Goal: Find specific fact: Find specific fact

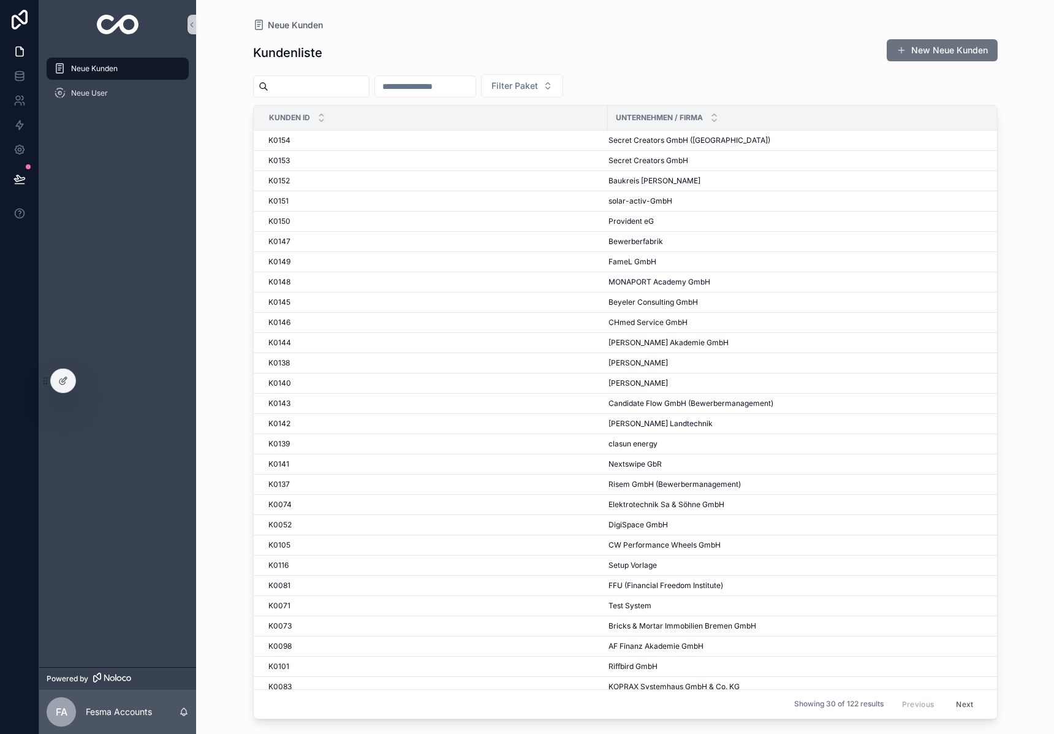
click at [307, 91] on input "scrollable content" at bounding box center [318, 86] width 101 height 17
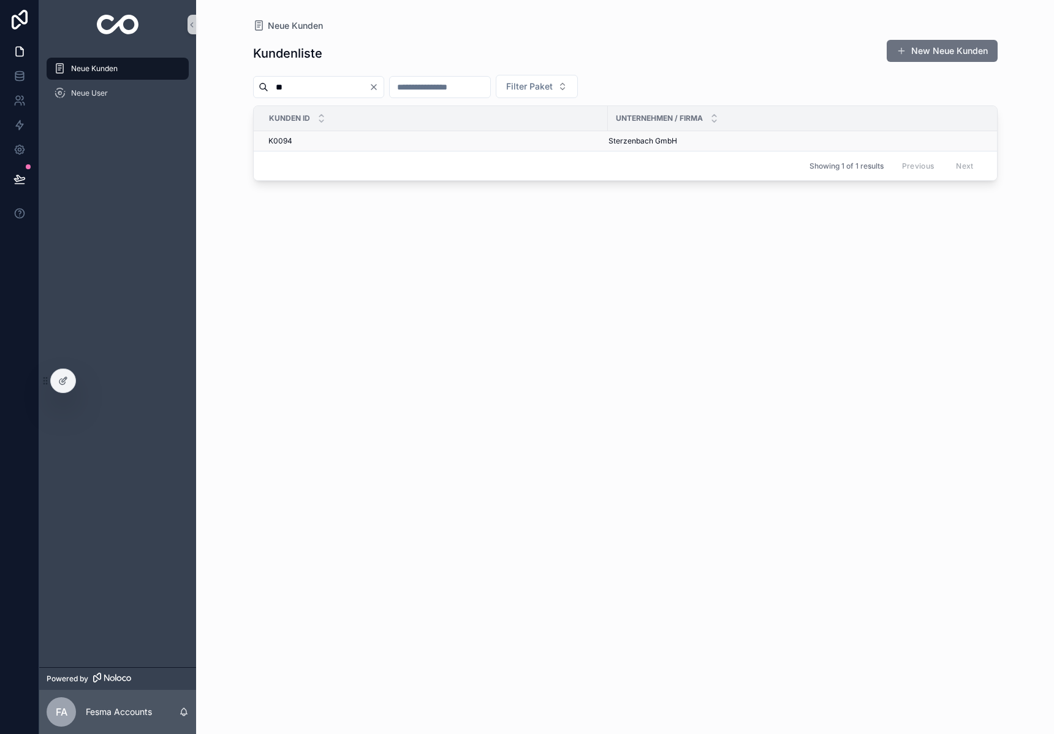
type input "**"
click at [634, 137] on span "Sterzenbach GmbH" at bounding box center [643, 141] width 69 height 10
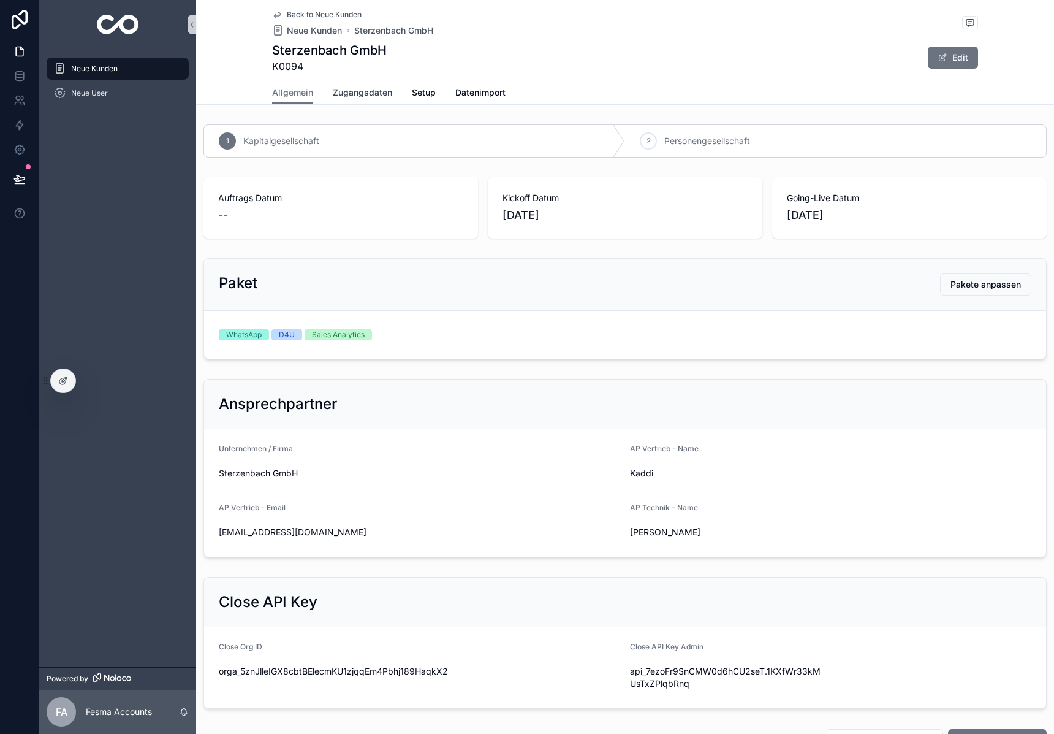
click at [371, 92] on span "Zugangsdaten" at bounding box center [362, 92] width 59 height 12
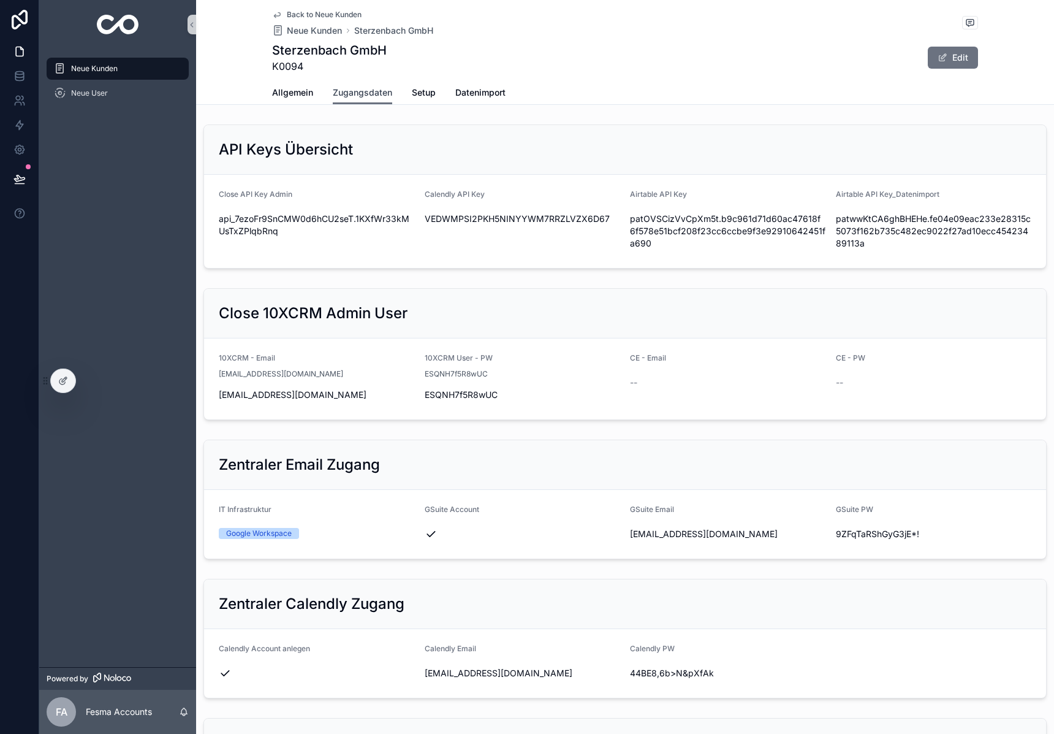
scroll to position [164, 0]
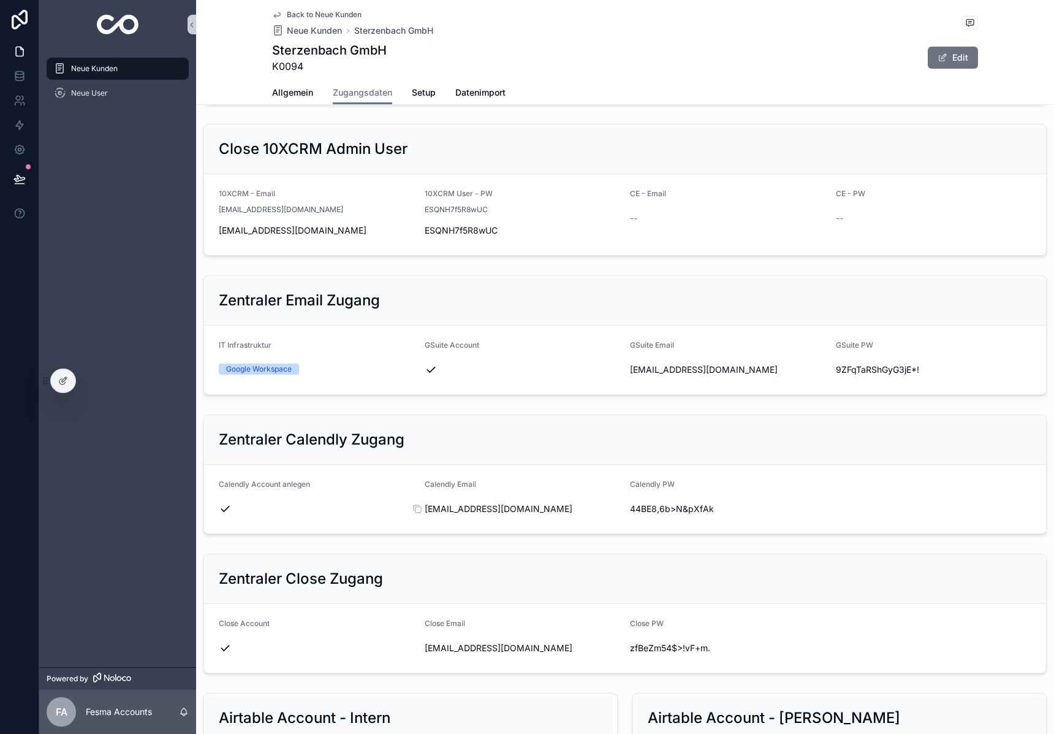
click at [484, 511] on span "[EMAIL_ADDRESS][DOMAIN_NAME]" at bounding box center [523, 509] width 196 height 12
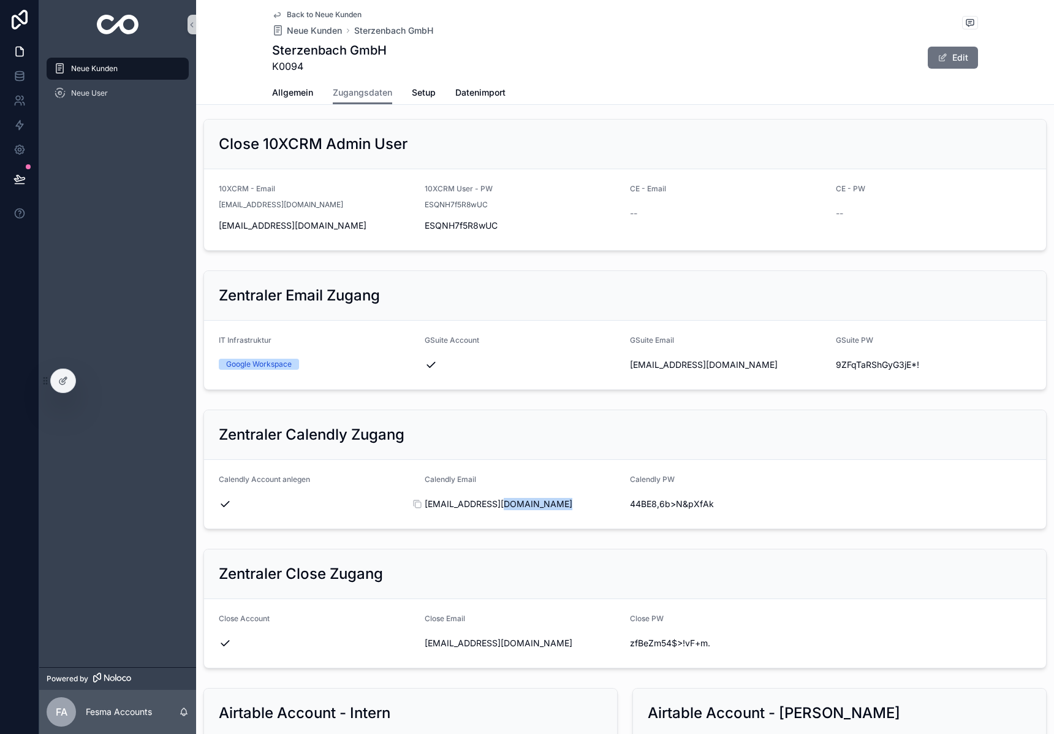
click at [484, 511] on div "[EMAIL_ADDRESS][DOMAIN_NAME]" at bounding box center [523, 504] width 196 height 20
copy div "[EMAIL_ADDRESS][DOMAIN_NAME]"
click at [661, 503] on span "44BE8,6b>N&pXfAk" at bounding box center [728, 503] width 196 height 12
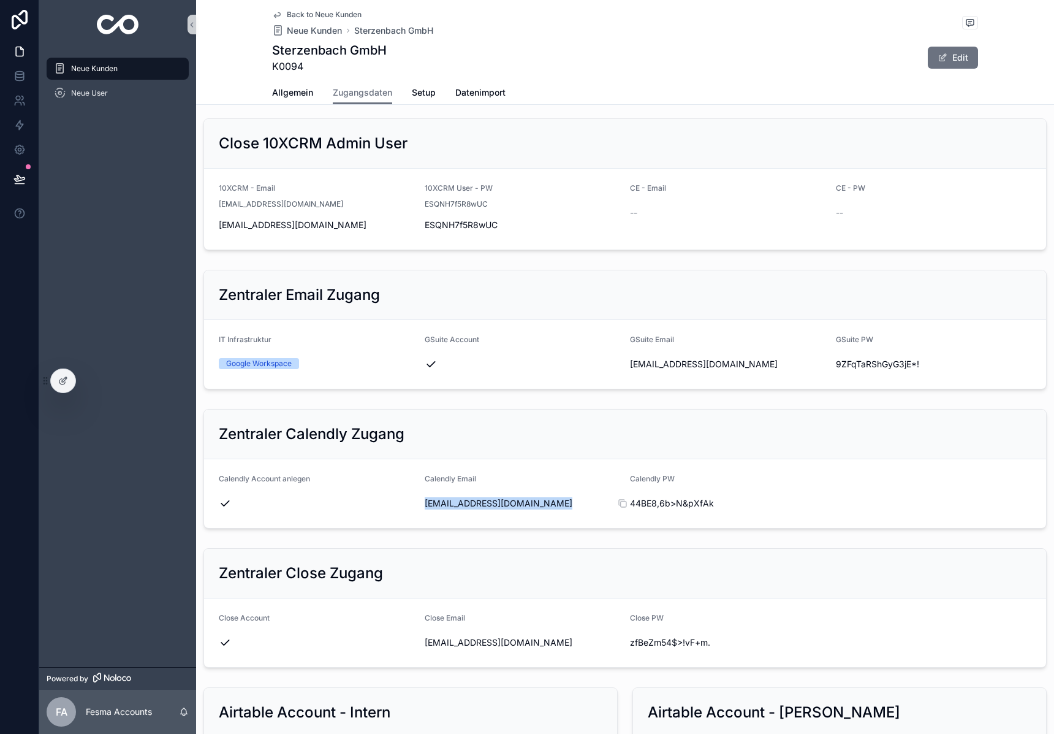
click at [661, 503] on span "44BE8,6b>N&pXfAk" at bounding box center [728, 503] width 196 height 12
copy div "44BE8,6b>N&pXfAk"
click at [129, 34] on img "scrollable content" at bounding box center [118, 25] width 42 height 20
